Goal: Use online tool/utility

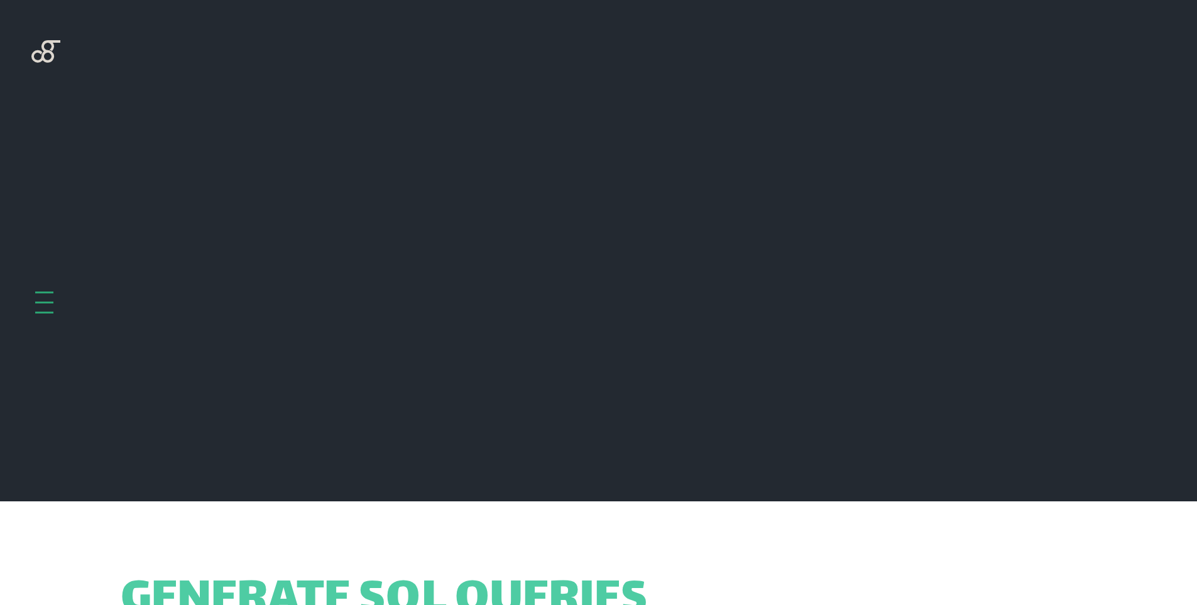
scroll to position [501, 0]
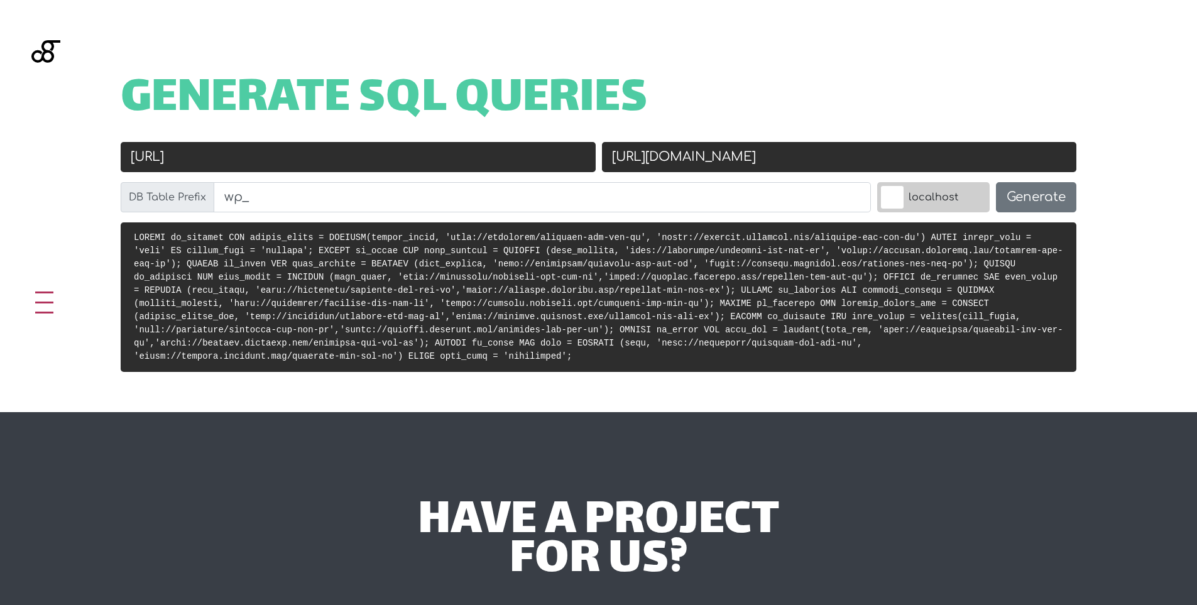
click at [827, 153] on input "[URL][DOMAIN_NAME]" at bounding box center [839, 157] width 475 height 30
paste input "[DOMAIN_NAME][URL]"
type input "[URL][DOMAIN_NAME]"
click at [371, 160] on input "[URL]" at bounding box center [358, 157] width 475 height 30
click at [503, 162] on input "[URL]" at bounding box center [358, 157] width 475 height 30
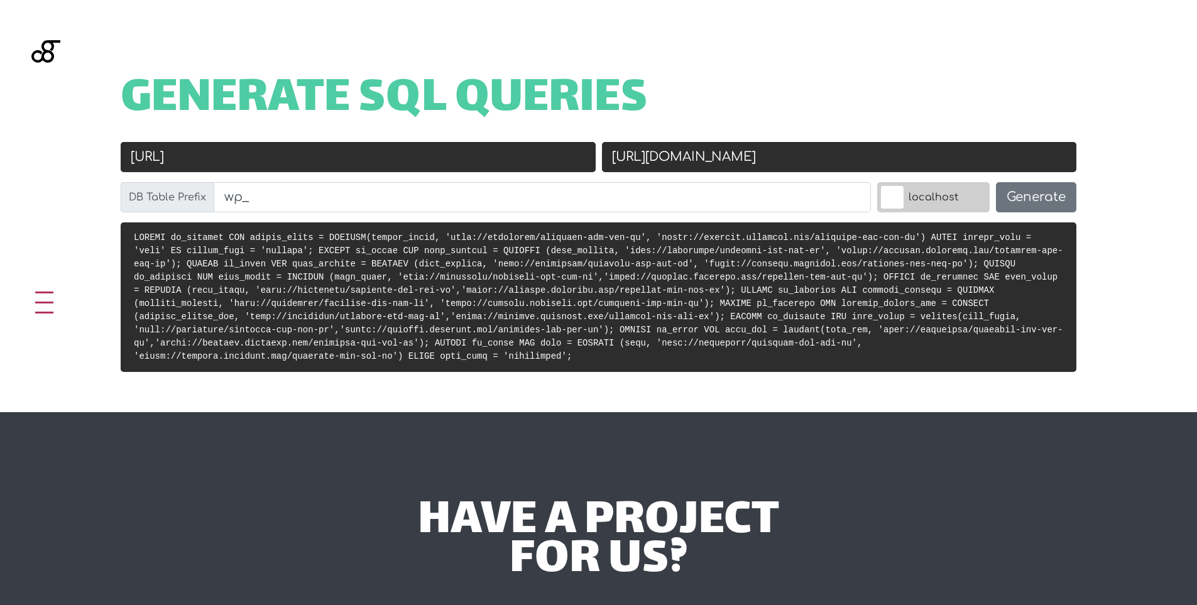
paste input "s://[DOMAIN_NAME][URL]"
type input "[URL][DOMAIN_NAME]"
click at [775, 162] on input "[URL][DOMAIN_NAME]" at bounding box center [839, 157] width 475 height 30
type input "[URL][DOMAIN_NAME]"
click at [1020, 204] on button "Generate" at bounding box center [1036, 197] width 80 height 30
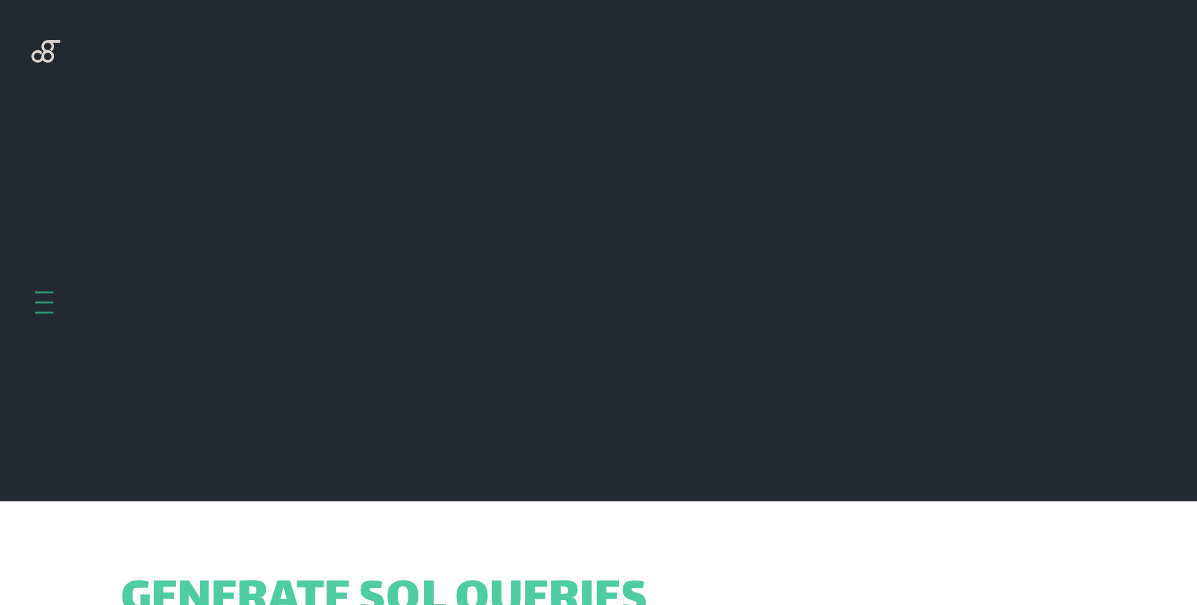
scroll to position [501, 0]
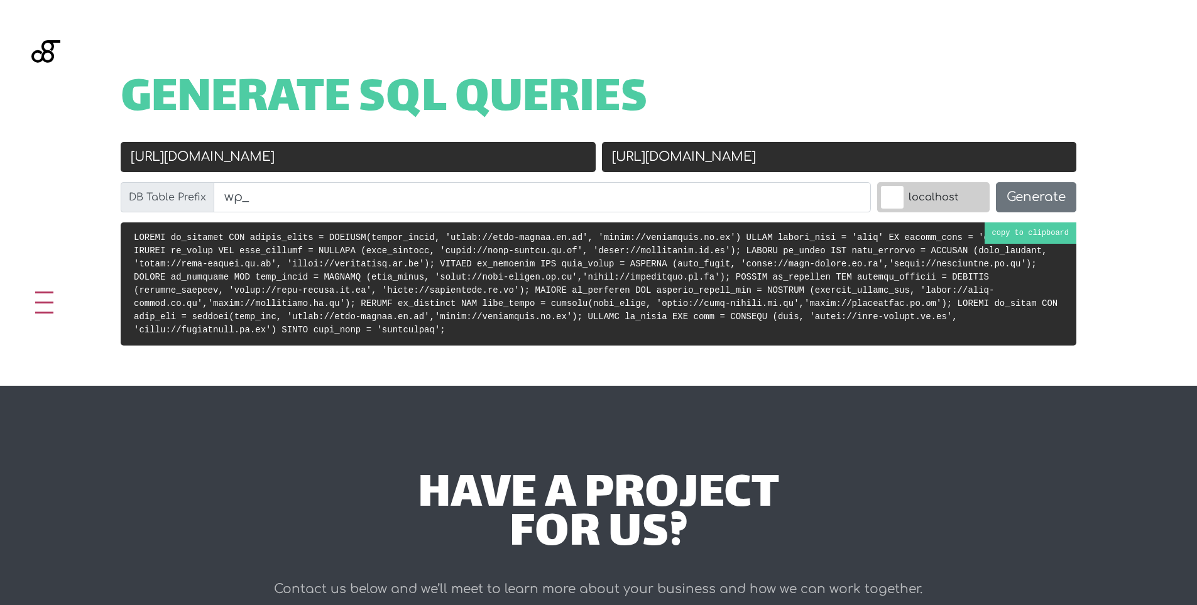
click at [1001, 236] on code at bounding box center [596, 283] width 924 height 102
